Goal: Task Accomplishment & Management: Use online tool/utility

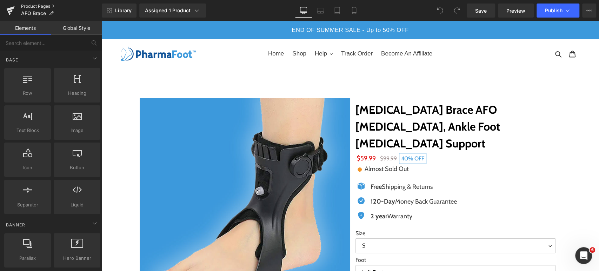
click at [43, 5] on link "Product Pages" at bounding box center [61, 7] width 81 height 6
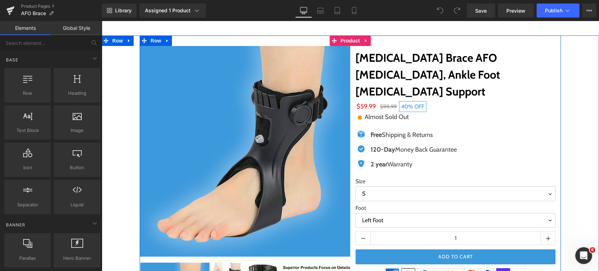
click at [390, 130] on div "Free Shipping & Returns Text Block" at bounding box center [413, 134] width 88 height 9
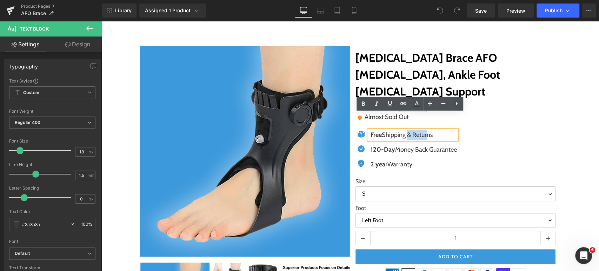
drag, startPoint x: 433, startPoint y: 121, endPoint x: 425, endPoint y: 120, distance: 7.8
click at [425, 130] on p "Free Shipping & Returns" at bounding box center [413, 134] width 86 height 9
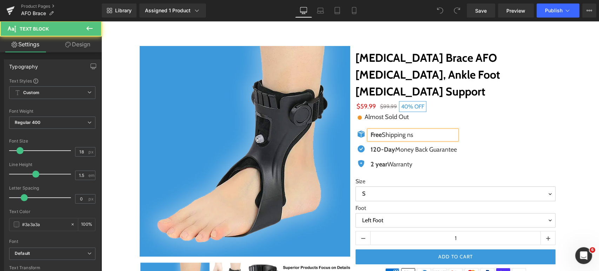
click at [427, 130] on p "Free Shipping ns" at bounding box center [413, 134] width 86 height 9
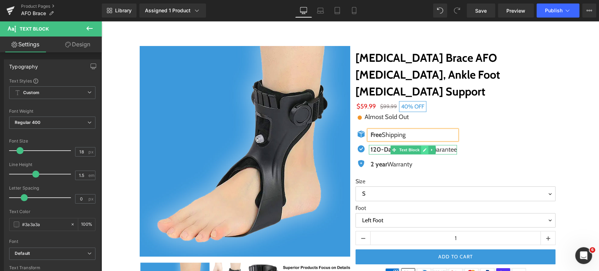
click at [423, 148] on icon at bounding box center [425, 150] width 4 height 4
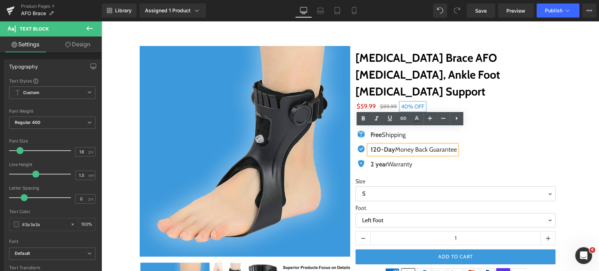
drag, startPoint x: 393, startPoint y: 133, endPoint x: 453, endPoint y: 135, distance: 59.6
click at [453, 145] on p "120-Day Money Back Guarantee" at bounding box center [413, 149] width 86 height 9
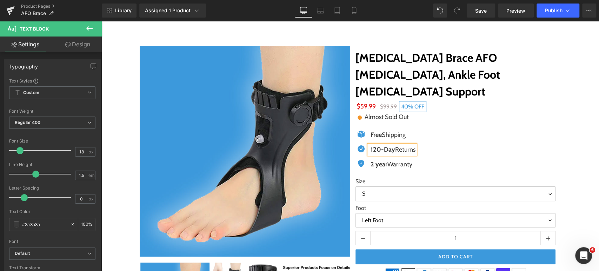
click at [563, 131] on div "Sale Off (P) Image ‹" at bounding box center [350, 194] width 490 height 318
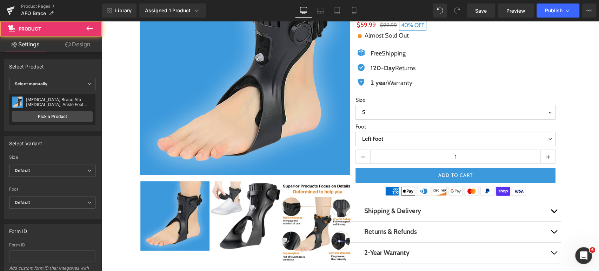
scroll to position [182, 0]
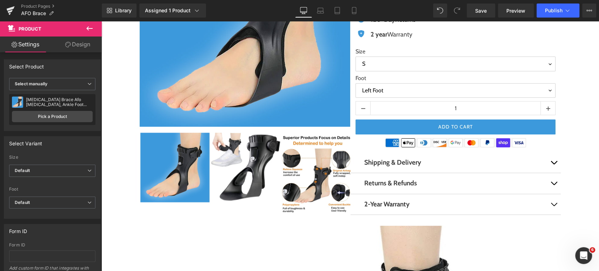
click at [436, 157] on div "Shipping & Delivery Text Block" at bounding box center [455, 162] width 182 height 10
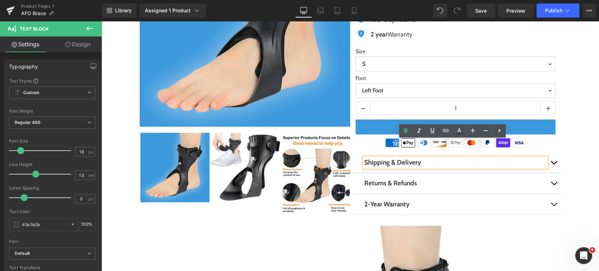
click at [553, 164] on span "button" at bounding box center [553, 164] width 0 height 0
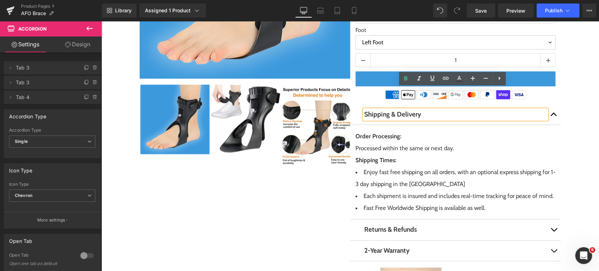
scroll to position [234, 0]
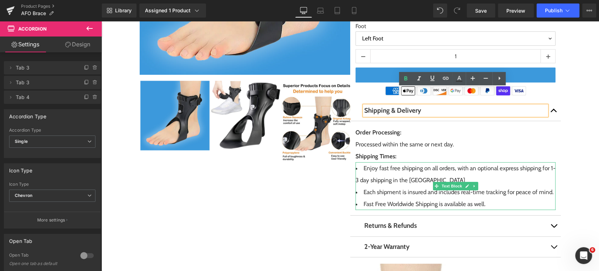
click at [356, 165] on li "Enjoy fast free shipping on all orders, with an optional express shipping for 1…" at bounding box center [455, 174] width 200 height 24
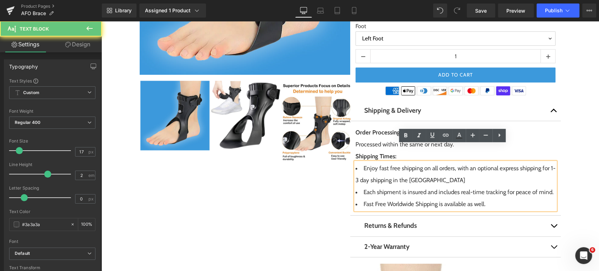
click at [355, 162] on li "Enjoy fast free shipping on all orders, with an optional express shipping for 1…" at bounding box center [455, 174] width 200 height 24
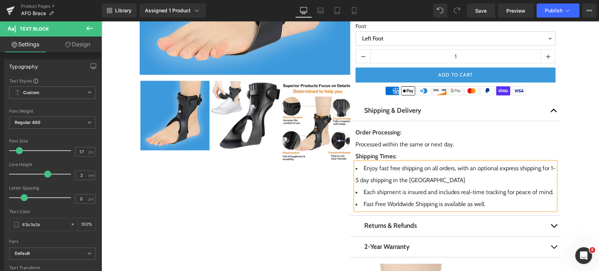
click at [386, 186] on li "Each shipment is insured and includes real-time tracking for peace of mind." at bounding box center [455, 192] width 200 height 12
click at [447, 198] on li "Fast Free Worldwide Shipping is available as well." at bounding box center [455, 204] width 200 height 12
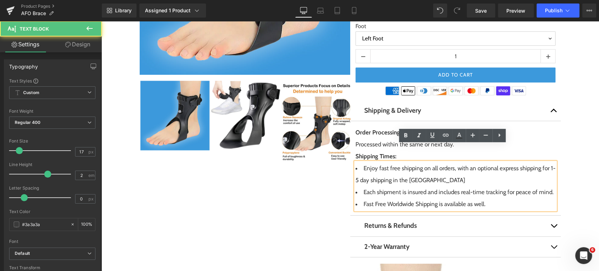
click at [433, 165] on li "Enjoy fast free shipping on all orders, with an optional express shipping for 1…" at bounding box center [455, 174] width 200 height 24
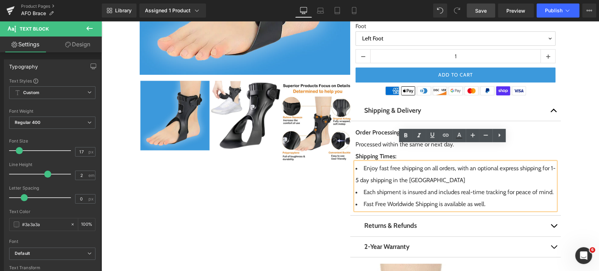
click at [483, 10] on span "Save" at bounding box center [481, 10] width 12 height 7
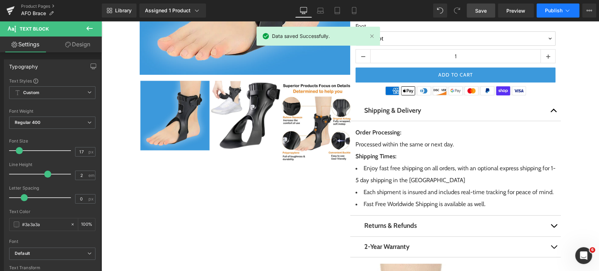
click at [545, 8] on span "Publish" at bounding box center [554, 11] width 18 height 6
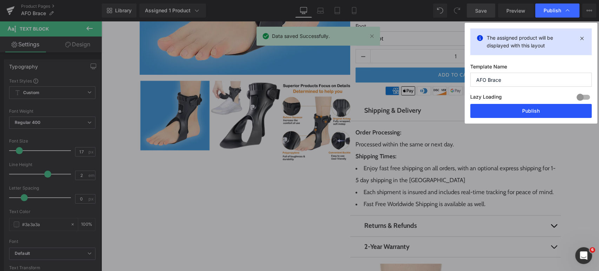
drag, startPoint x: 536, startPoint y: 112, endPoint x: 387, endPoint y: 126, distance: 150.1
click at [536, 112] on button "Publish" at bounding box center [530, 111] width 121 height 14
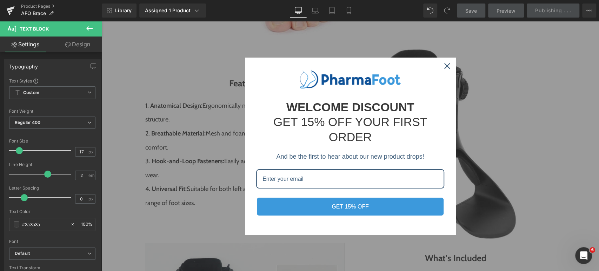
scroll to position [935, 0]
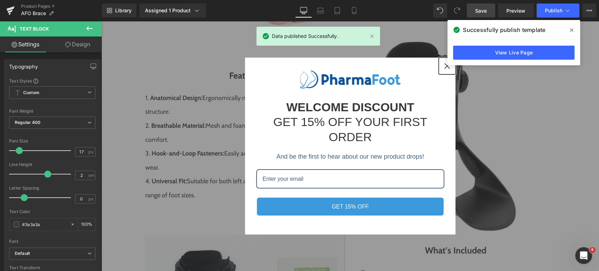
click at [444, 63] on div "Close" at bounding box center [446, 65] width 11 height 11
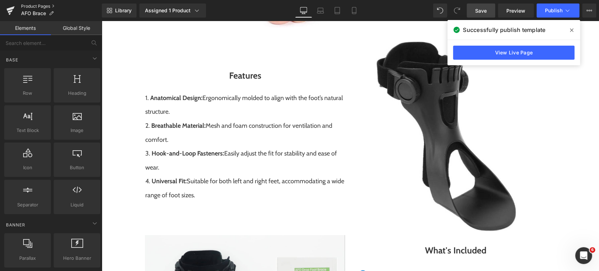
click at [43, 4] on link "Product Pages" at bounding box center [61, 7] width 81 height 6
